Goal: Task Accomplishment & Management: Complete application form

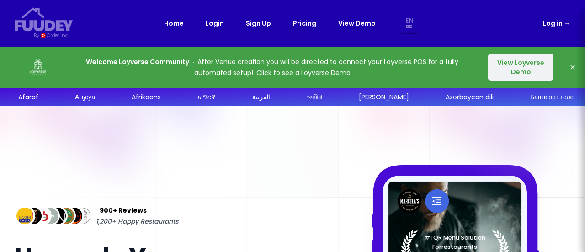
select select "en"
click at [218, 25] on link "Login" at bounding box center [215, 23] width 18 height 11
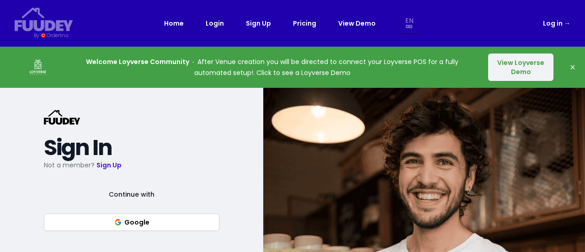
select select "en"
click at [549, 26] on link "Log in →" at bounding box center [556, 23] width 27 height 11
select select "en"
click at [569, 24] on span "→" at bounding box center [567, 23] width 6 height 9
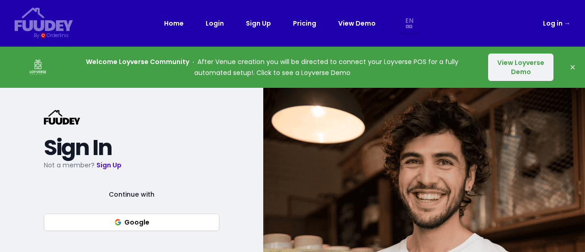
select select "en"
click at [572, 62] on button "Dismiss" at bounding box center [573, 67] width 18 height 18
click at [572, 65] on icon "button" at bounding box center [572, 67] width 7 height 7
select select "en"
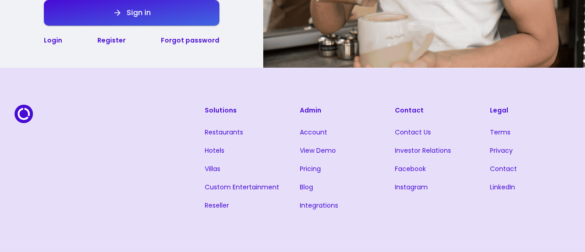
scroll to position [329, 0]
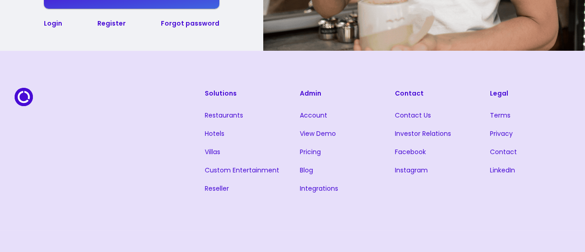
click at [110, 20] on link "Register" at bounding box center [111, 23] width 28 height 9
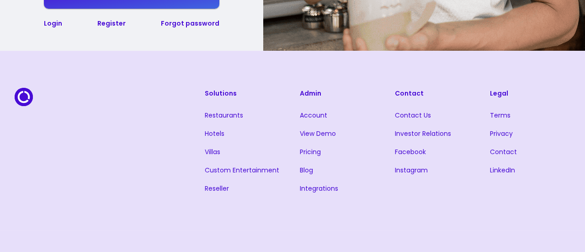
click at [114, 26] on link "Register" at bounding box center [111, 23] width 28 height 9
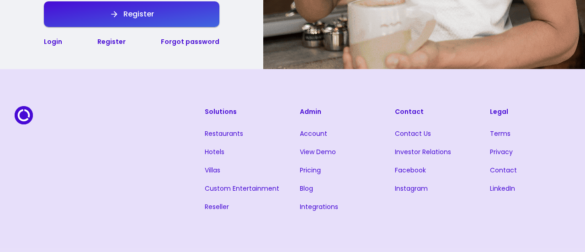
click at [544, 153] on li "Privacy" at bounding box center [530, 151] width 80 height 11
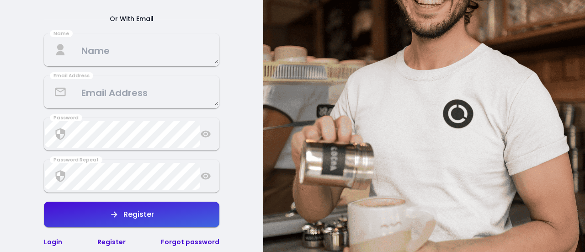
scroll to position [179, 0]
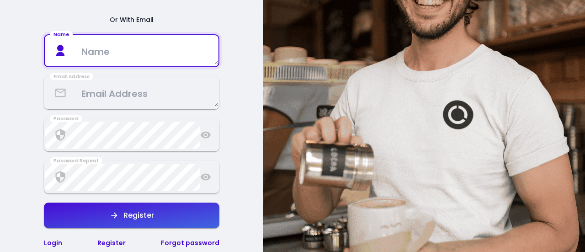
click at [152, 52] on textarea at bounding box center [132, 50] width 174 height 27
type textarea "TipsyRabbit"
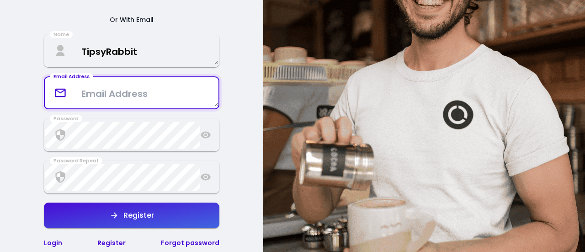
click at [207, 93] on textarea at bounding box center [132, 93] width 174 height 27
type textarea "[EMAIL_ADDRESS][DOMAIN_NAME]"
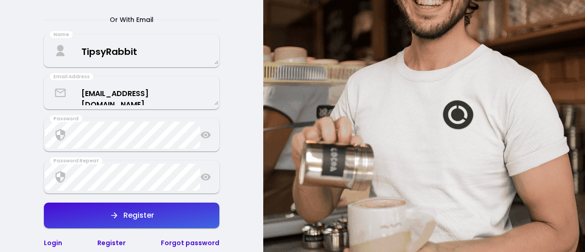
click at [207, 138] on icon at bounding box center [205, 134] width 11 height 11
click at [138, 222] on button "Register" at bounding box center [131, 215] width 175 height 26
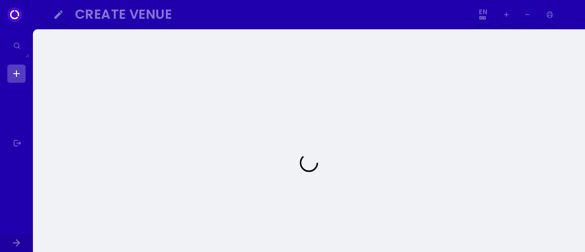
select select "en"
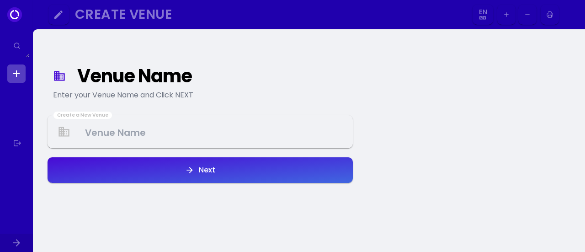
select select "en"
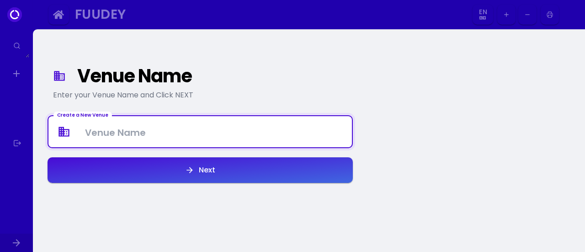
click at [218, 140] on Venue at bounding box center [199, 131] width 303 height 27
type Venue "Tipsy Rabbitz"
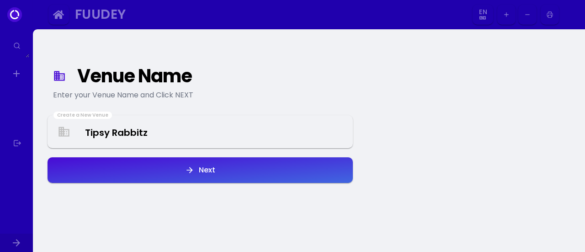
click at [214, 173] on div "Next" at bounding box center [204, 169] width 21 height 7
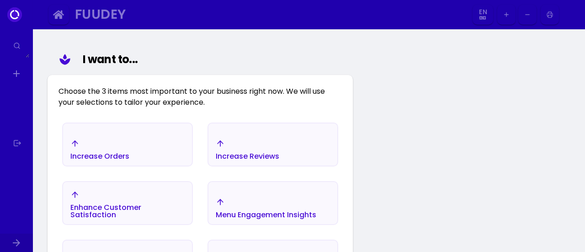
scroll to position [106, 0]
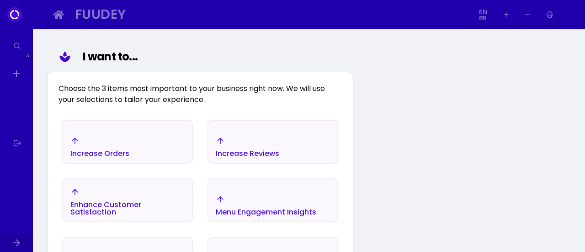
select select "en"
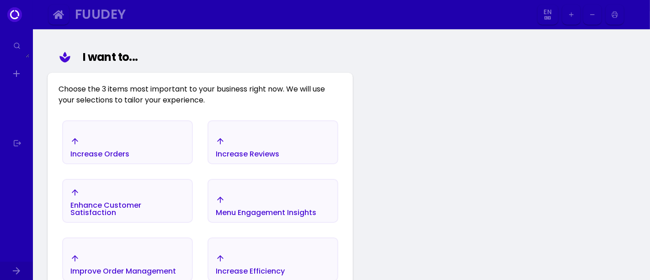
select select "en"
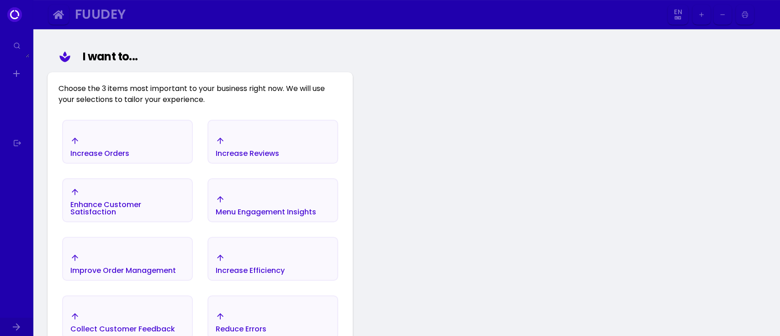
select select "en"
drag, startPoint x: 583, startPoint y: 0, endPoint x: 473, endPoint y: 191, distance: 220.5
click at [473, 191] on div "Venue Name Enter your Venue Name and Click NEXT I want to... Choose the 3 items…" at bounding box center [406, 250] width 747 height 654
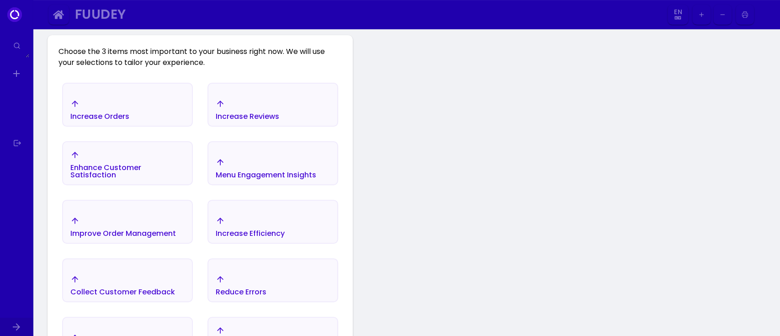
scroll to position [146, 0]
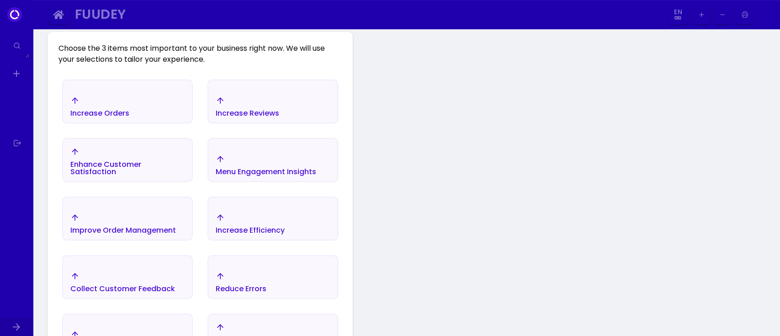
click at [108, 117] on div "Improve Order Management" at bounding box center [99, 106] width 59 height 21
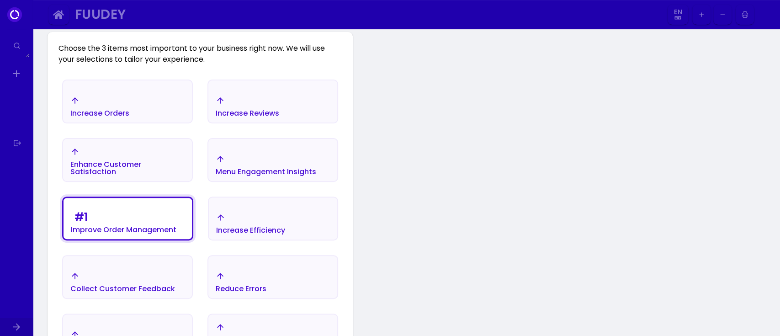
click at [129, 117] on div "Collect Customer Feedback" at bounding box center [99, 106] width 59 height 21
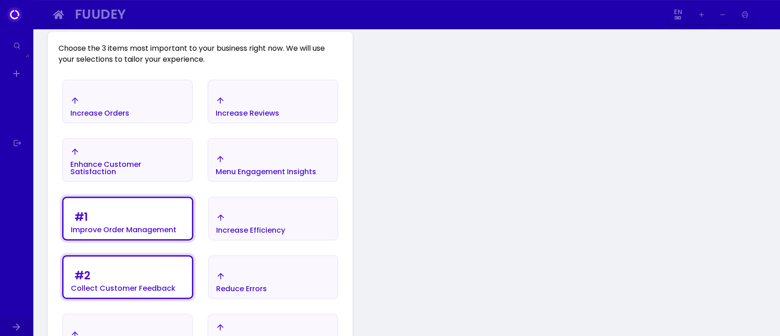
click at [192, 122] on div "Increase Efficiency" at bounding box center [127, 106] width 129 height 32
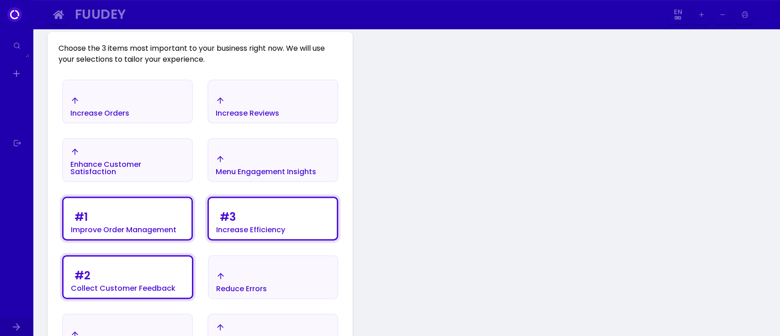
click at [147, 122] on div "Enhance Customer Satisfaction" at bounding box center [127, 106] width 129 height 32
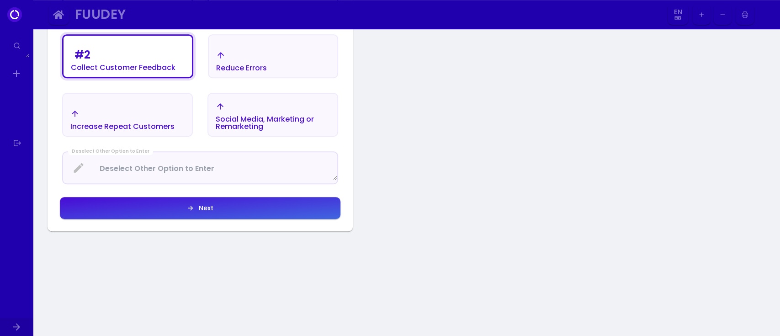
scroll to position [390, 0]
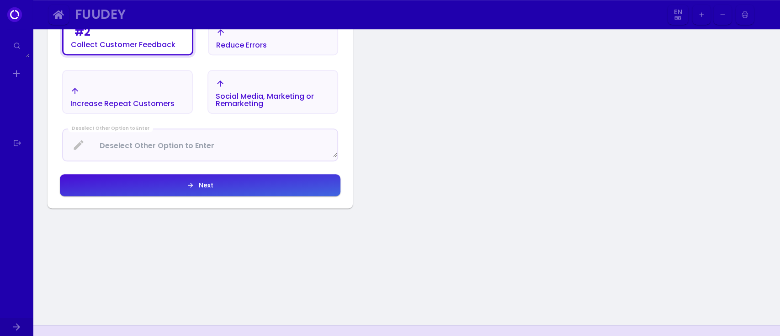
select select "en"
